Goal: Find contact information: Find contact information

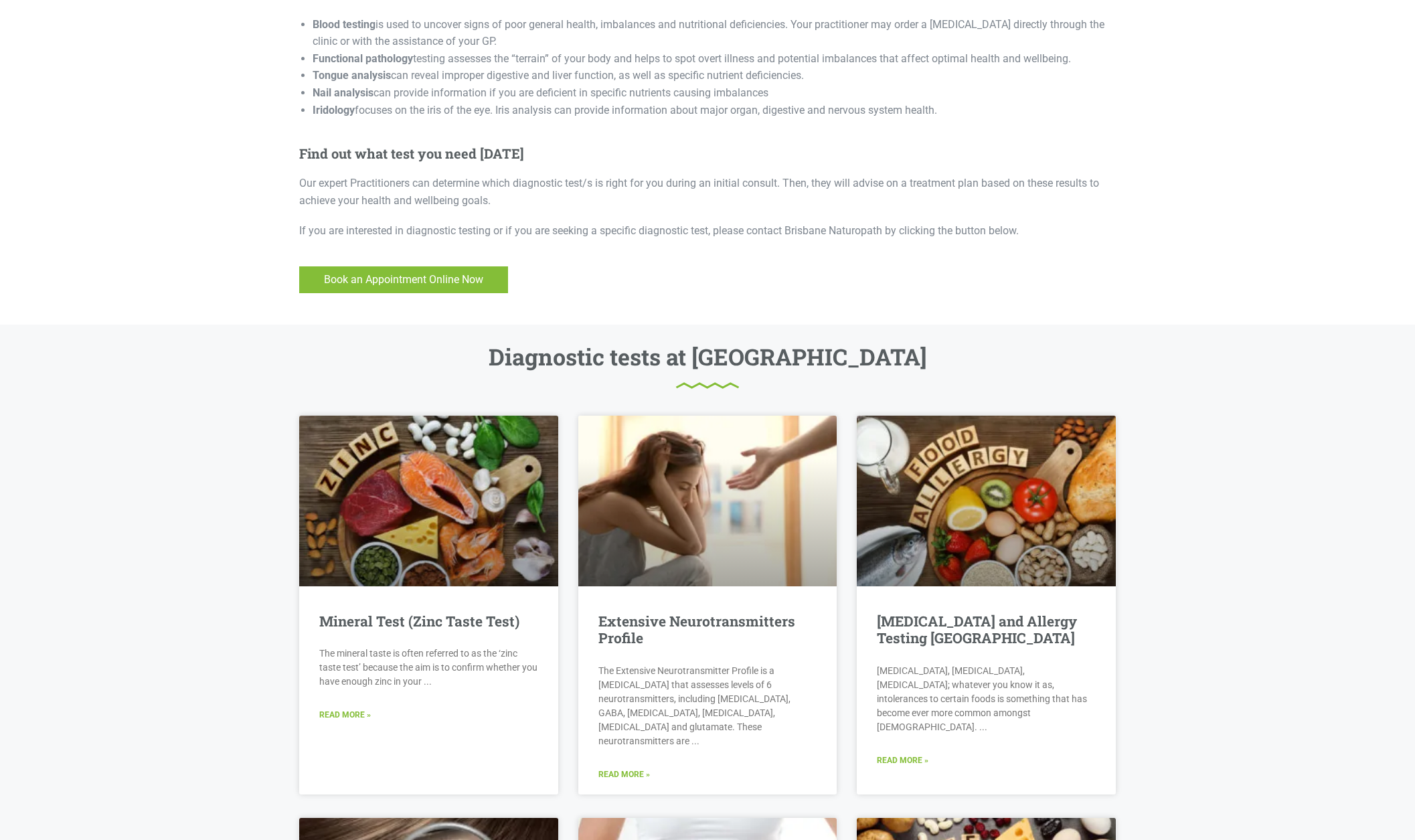
scroll to position [879, 0]
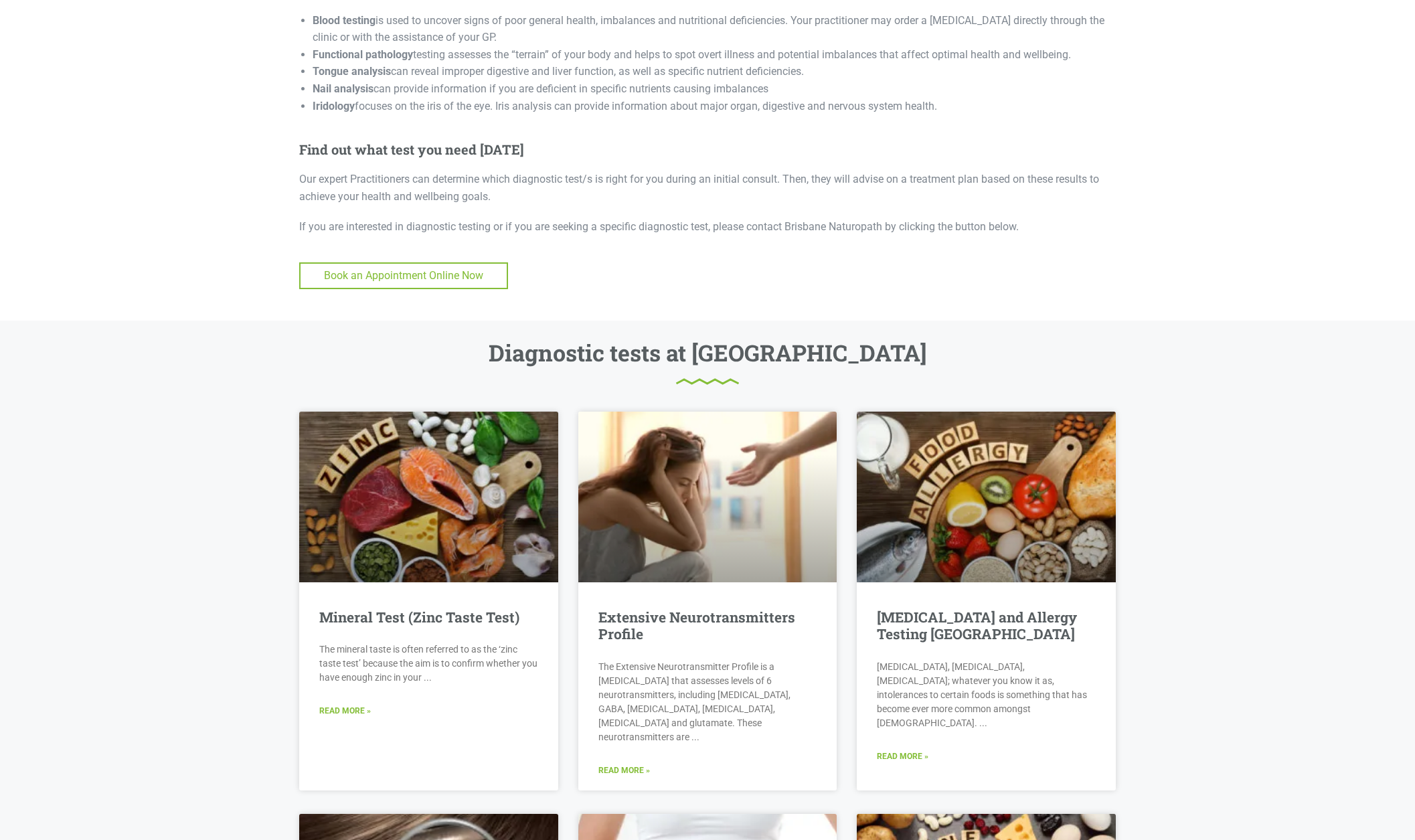
click at [445, 267] on span "Book an Appointment Online Now" at bounding box center [403, 275] width 159 height 18
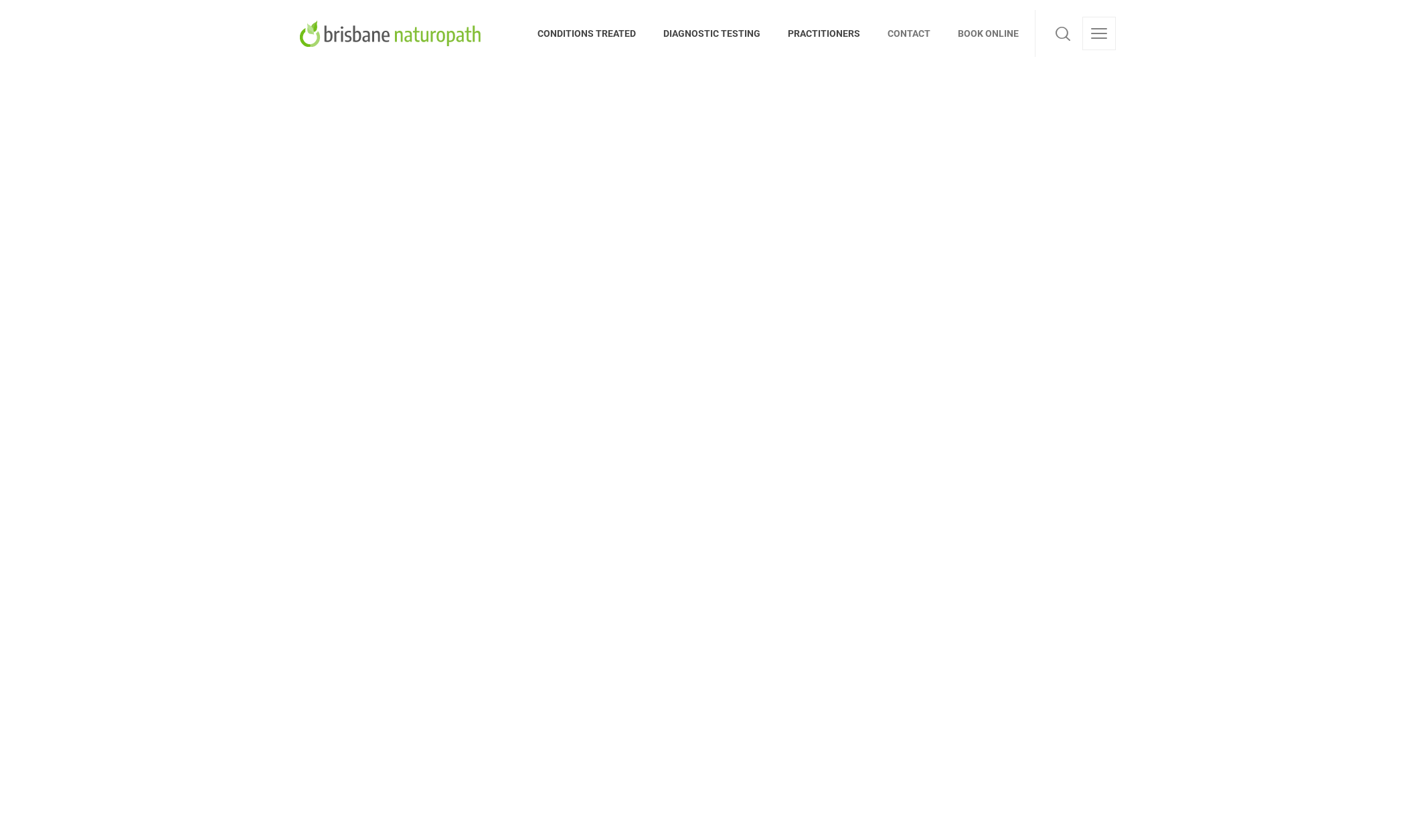
click at [916, 34] on span "CONTACT" at bounding box center [909, 33] width 70 height 22
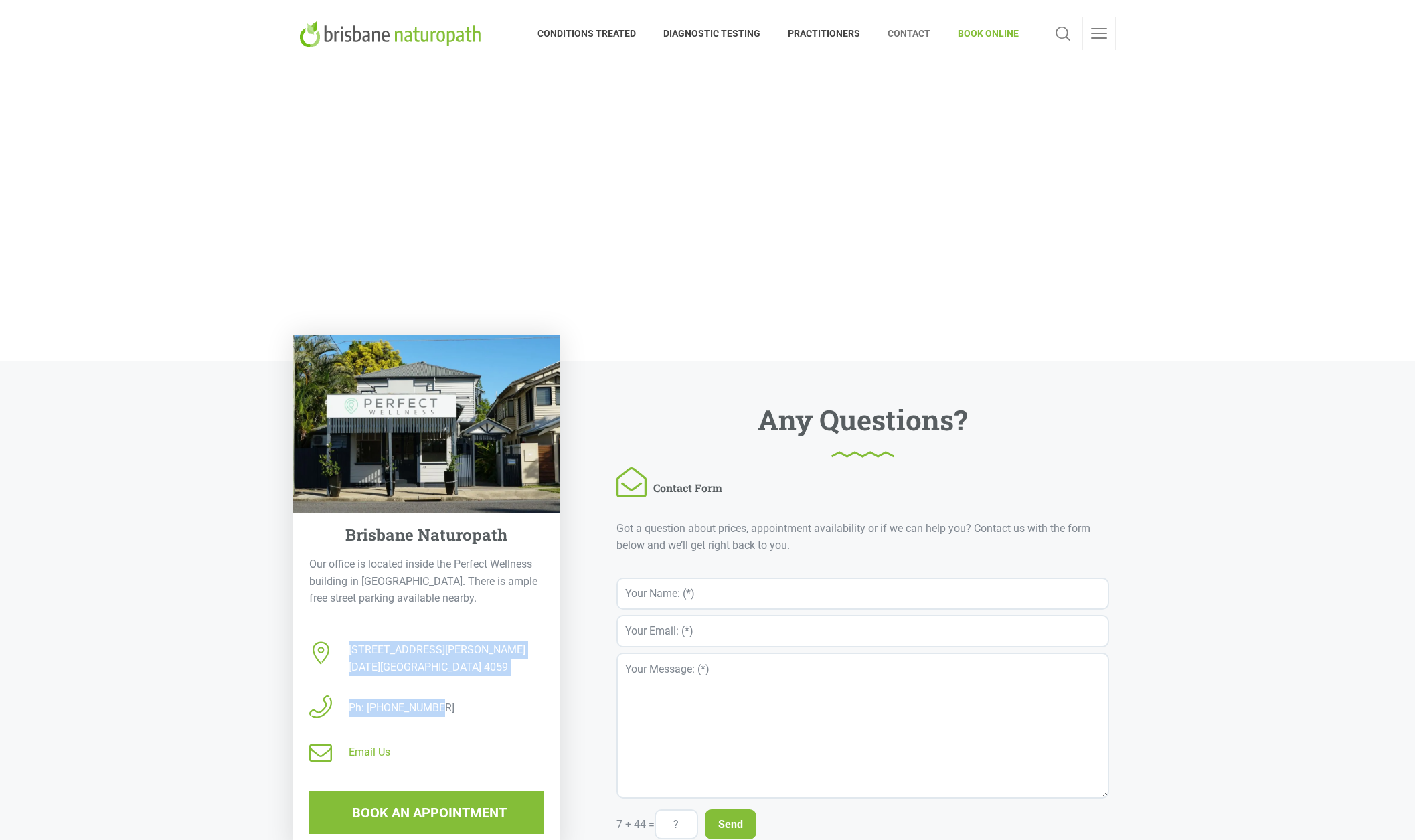
drag, startPoint x: 349, startPoint y: 645, endPoint x: 434, endPoint y: 706, distance: 104.6
click at [434, 706] on ul "148 Arthur Tce Red Hill QLD 4059 Ph: 07 3188 1447 Email Us" at bounding box center [426, 702] width 234 height 123
copy ul "148 Arthur Tce Red Hill QLD 4059 Ph: 07 3188 1447"
